Goal: Task Accomplishment & Management: Manage account settings

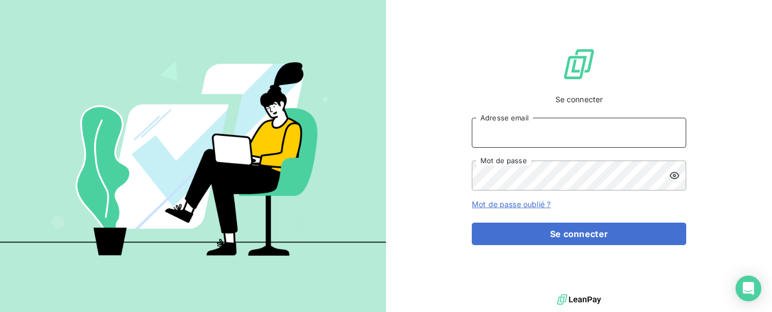
click at [583, 144] on input "Adresse email" at bounding box center [579, 133] width 214 height 30
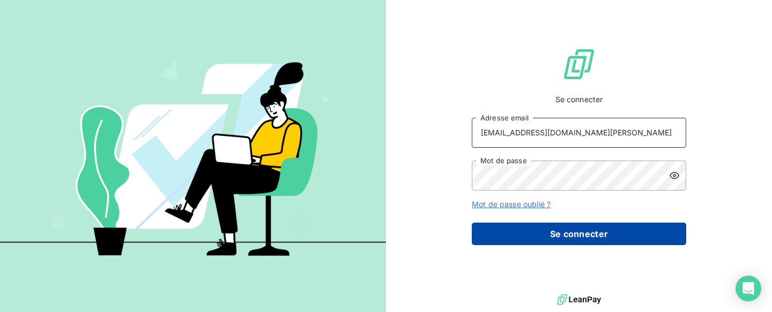
type input "[EMAIL_ADDRESS][DOMAIN_NAME][PERSON_NAME]"
click at [566, 241] on button "Se connecter" at bounding box center [579, 234] width 214 height 23
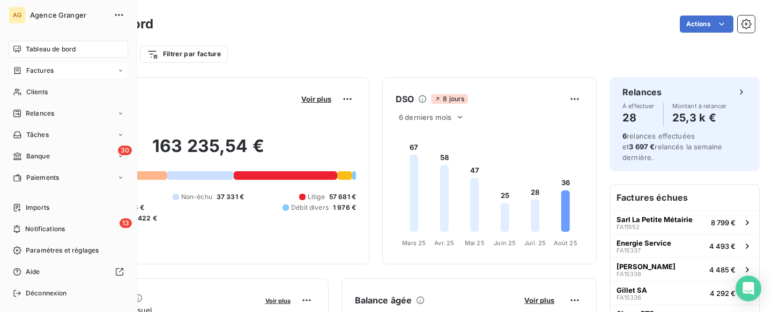
click at [53, 69] on span "Factures" at bounding box center [39, 71] width 27 height 10
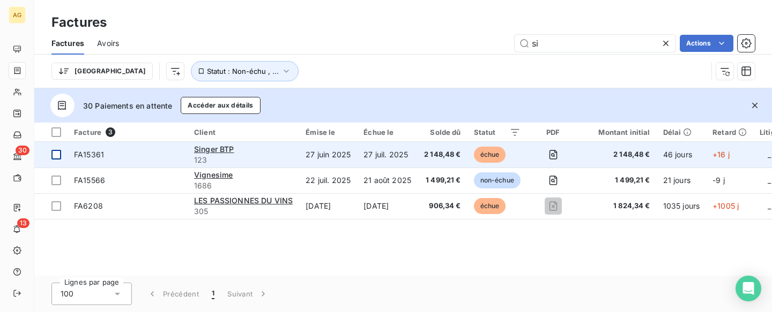
type input "si"
click at [56, 154] on div at bounding box center [56, 155] width 10 height 10
click at [59, 157] on div at bounding box center [56, 155] width 10 height 10
click at [59, 155] on div at bounding box center [56, 155] width 10 height 10
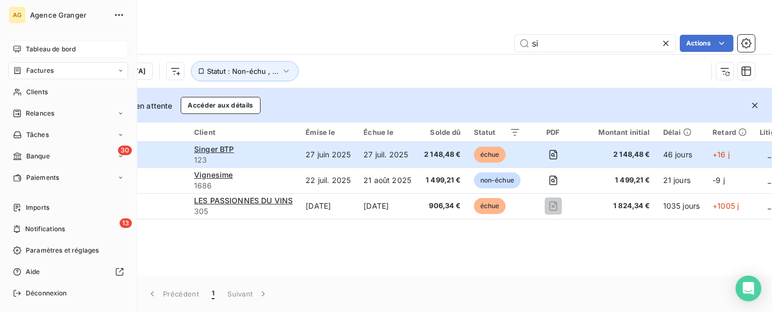
click at [43, 50] on span "Tableau de bord" at bounding box center [51, 49] width 50 height 10
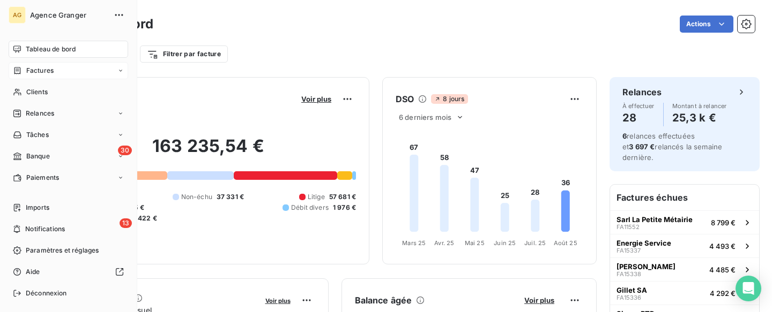
click at [51, 71] on span "Factures" at bounding box center [39, 71] width 27 height 10
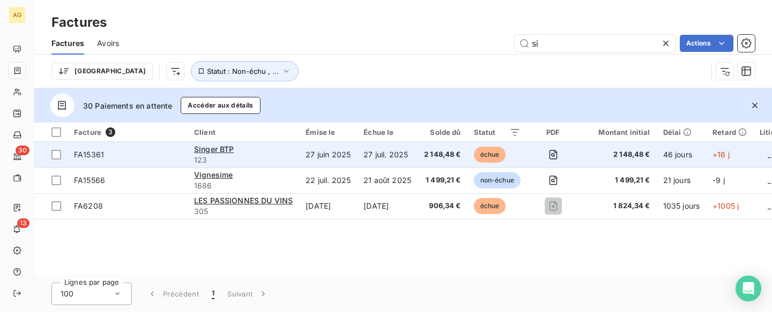
click at [78, 159] on span "FA15361" at bounding box center [89, 154] width 30 height 9
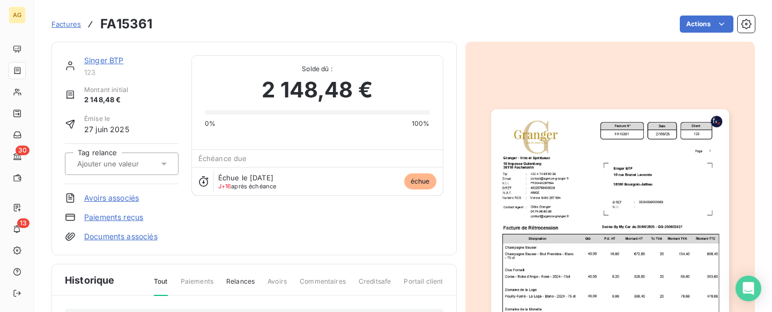
click at [140, 218] on link "Paiements reçus" at bounding box center [113, 217] width 59 height 11
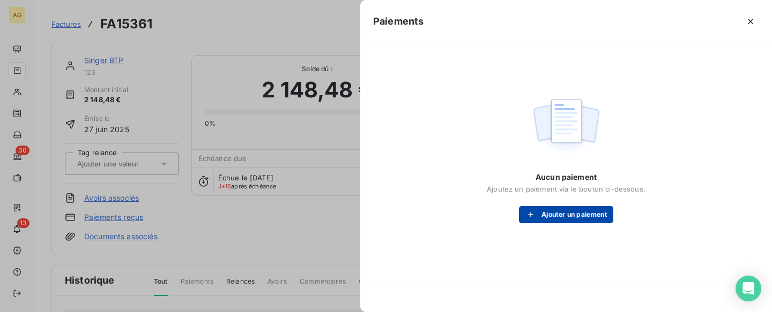
click at [571, 221] on button "Ajouter un paiement" at bounding box center [566, 214] width 94 height 17
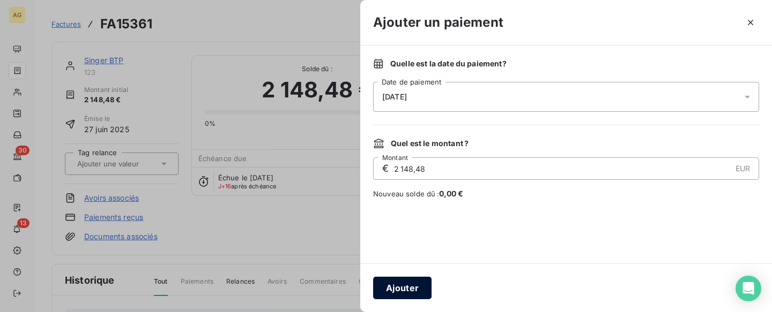
click at [419, 289] on button "Ajouter" at bounding box center [402, 288] width 58 height 23
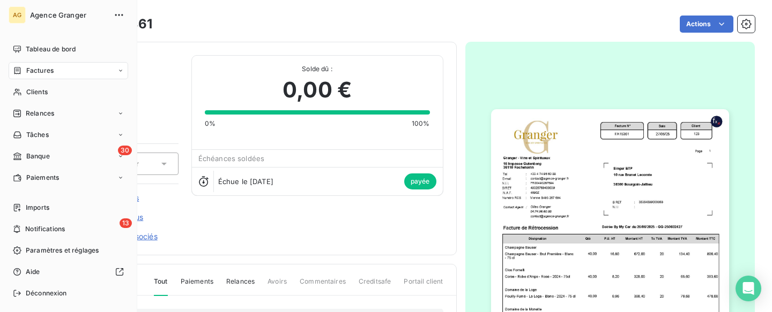
click at [20, 72] on icon at bounding box center [17, 70] width 9 height 9
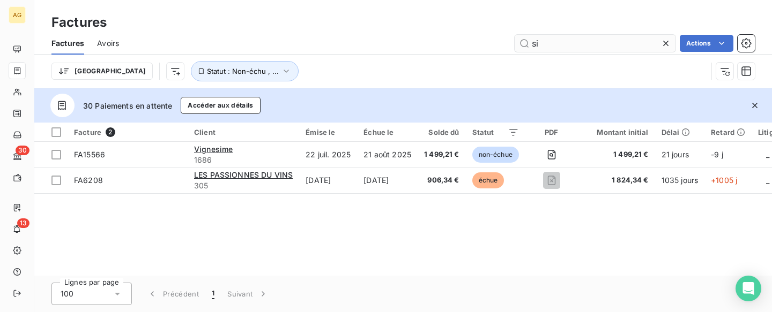
drag, startPoint x: 556, startPoint y: 48, endPoint x: 517, endPoint y: 47, distance: 39.2
click at [517, 47] on input "si" at bounding box center [594, 43] width 161 height 17
type input "d"
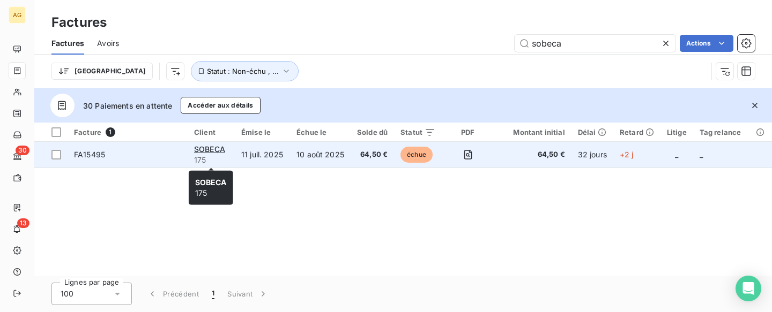
type input "sobeca"
click at [197, 155] on span "175" at bounding box center [211, 160] width 34 height 11
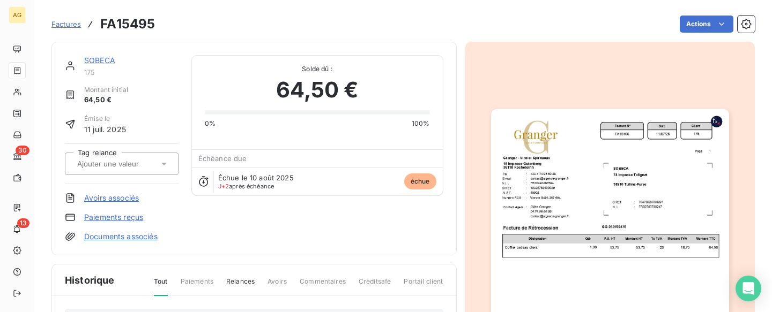
click at [120, 219] on link "Paiements reçus" at bounding box center [113, 217] width 59 height 11
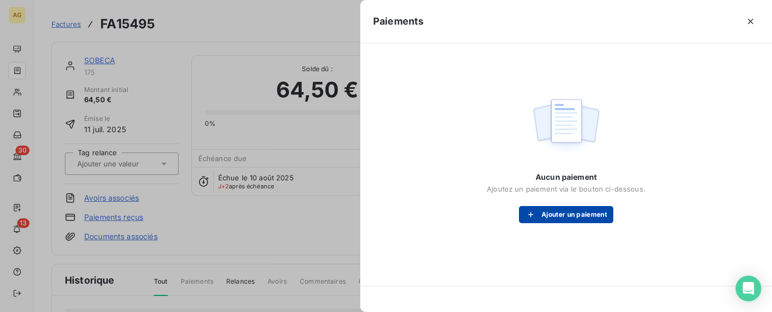
click at [586, 218] on button "Ajouter un paiement" at bounding box center [566, 214] width 94 height 17
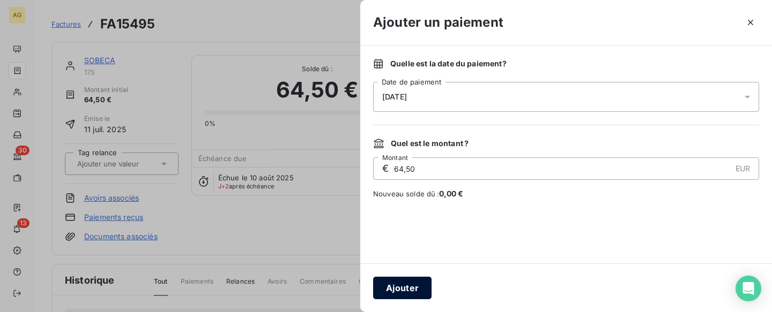
click at [417, 290] on button "Ajouter" at bounding box center [402, 288] width 58 height 23
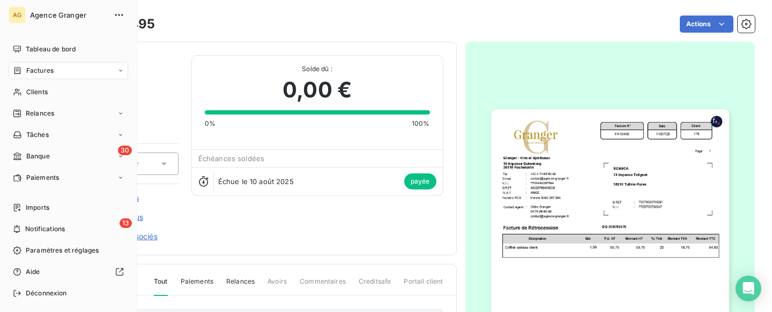
click at [36, 70] on span "Factures" at bounding box center [39, 71] width 27 height 10
